Goal: Transaction & Acquisition: Subscribe to service/newsletter

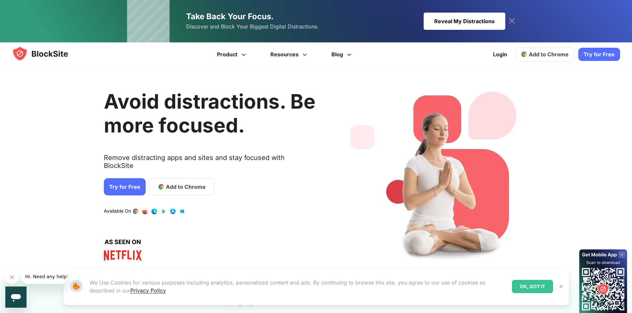
click at [511, 21] on icon at bounding box center [511, 21] width 6 height 6
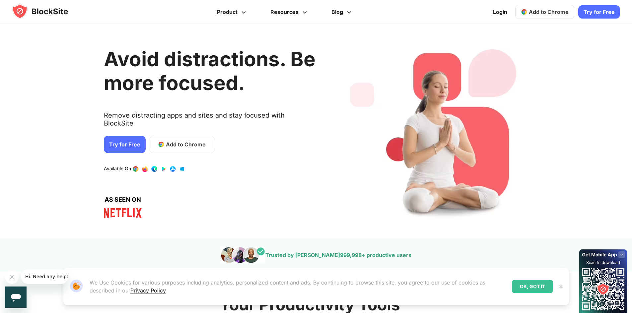
click at [587, 13] on link "Try for Free" at bounding box center [599, 11] width 42 height 13
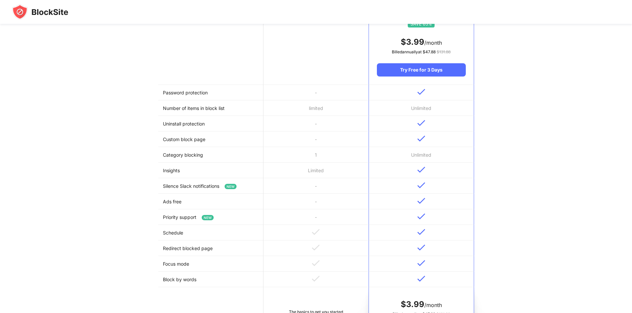
scroll to position [33, 0]
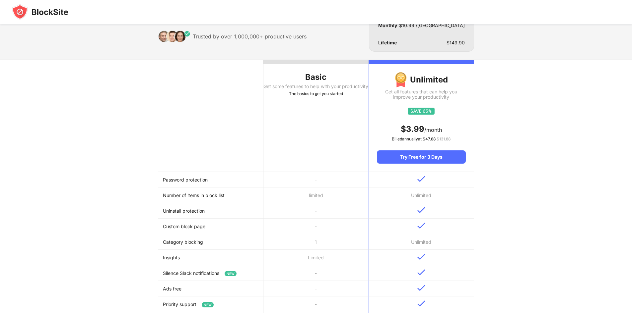
click at [312, 88] on div "Get some features to help with your productivity" at bounding box center [315, 86] width 105 height 5
click at [308, 72] on div "Basic" at bounding box center [315, 77] width 105 height 11
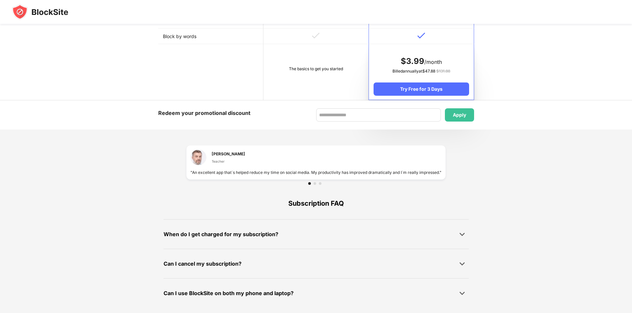
scroll to position [365, 0]
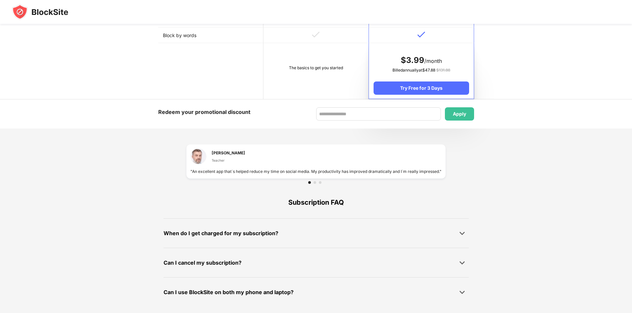
click at [332, 82] on td "The basics to get you started" at bounding box center [315, 71] width 105 height 56
click at [326, 77] on td "The basics to get you started" at bounding box center [315, 71] width 105 height 56
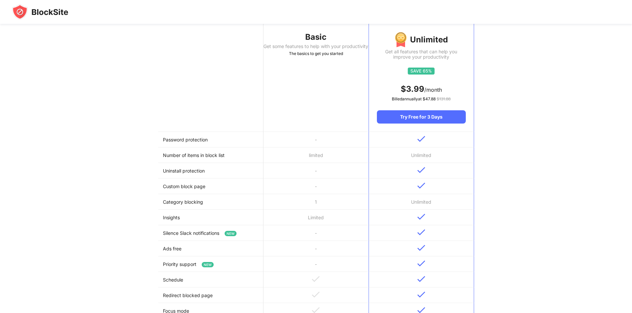
scroll to position [33, 0]
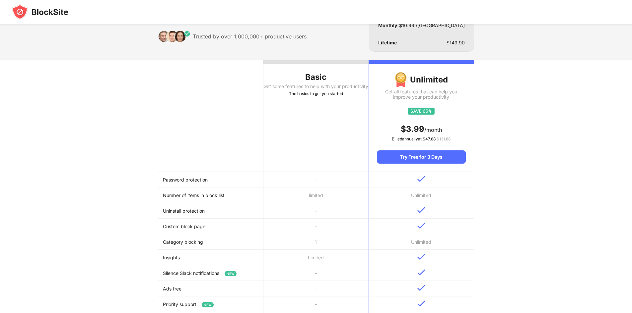
click at [314, 97] on div "The basics to get you started" at bounding box center [315, 94] width 105 height 7
drag, startPoint x: 312, startPoint y: 98, endPoint x: 320, endPoint y: 74, distance: 25.7
click at [313, 97] on div "The basics to get you started" at bounding box center [315, 94] width 105 height 7
drag, startPoint x: 320, startPoint y: 74, endPoint x: 209, endPoint y: 0, distance: 133.7
click at [320, 74] on div "Basic" at bounding box center [315, 77] width 105 height 11
